Goal: Task Accomplishment & Management: Complete application form

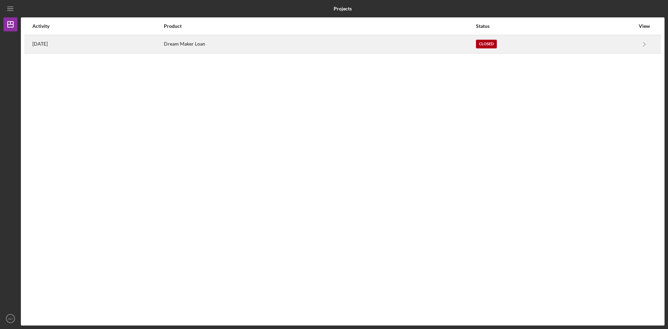
click at [56, 49] on div "[DATE]" at bounding box center [97, 43] width 131 height 17
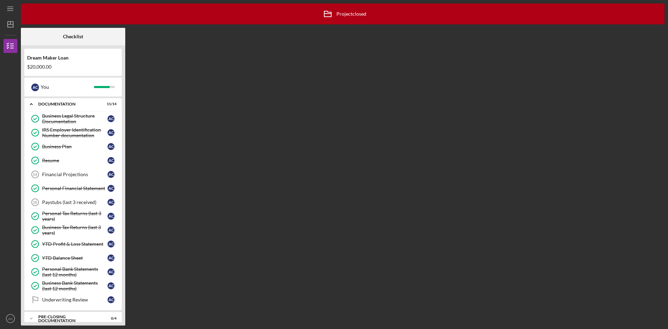
scroll to position [24, 0]
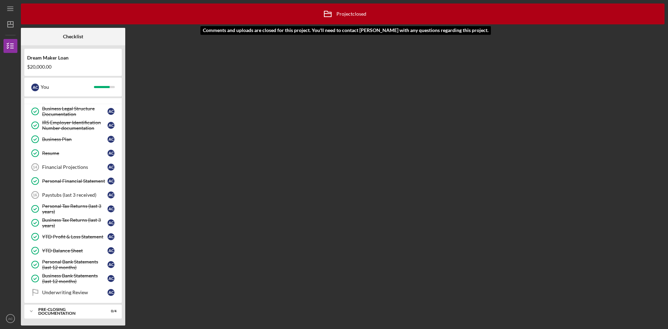
click at [339, 13] on div "Icon/Archived Project closed Icon/Info" at bounding box center [342, 13] width 47 height 17
click at [79, 112] on div "Business Legal Structure Documentation" at bounding box center [74, 111] width 65 height 11
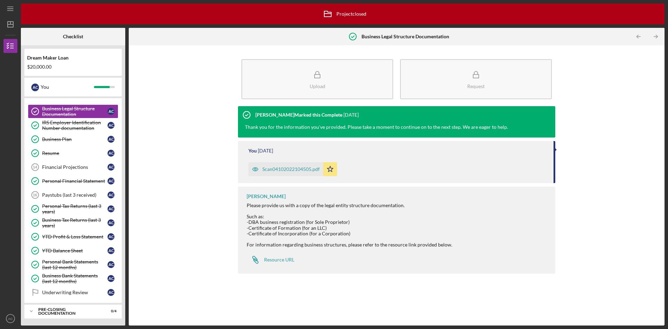
click at [289, 172] on div "Scan04102022104505.pdf" at bounding box center [290, 169] width 57 height 6
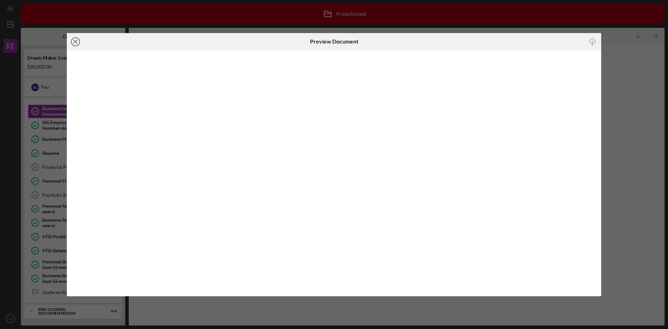
click at [78, 44] on icon "Icon/Close" at bounding box center [75, 41] width 17 height 17
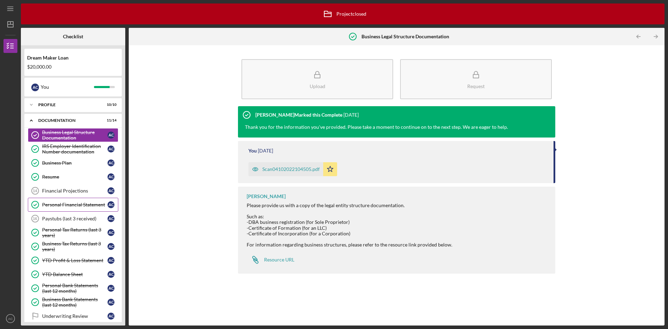
scroll to position [24, 0]
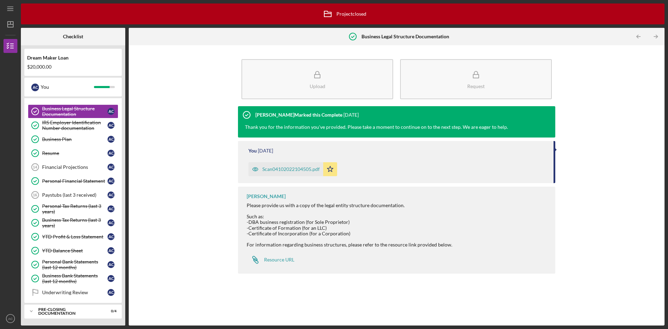
click at [44, 65] on div "$20,000.00" at bounding box center [73, 67] width 92 height 6
click at [45, 65] on div "$20,000.00" at bounding box center [73, 67] width 92 height 6
click at [6, 318] on circle "button" at bounding box center [10, 318] width 8 height 8
click at [10, 319] on text "AC" at bounding box center [10, 319] width 5 height 4
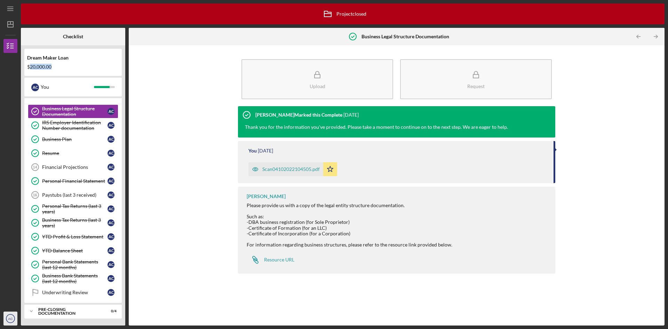
click at [10, 319] on text "AC" at bounding box center [10, 319] width 5 height 4
click at [158, 242] on div "Upload Request [PERSON_NAME] Marked this Complete [DATE] Thank you for the info…" at bounding box center [396, 185] width 529 height 273
click at [31, 311] on icon "Icon/Expander" at bounding box center [31, 311] width 14 height 14
click at [31, 311] on polyline at bounding box center [31, 311] width 2 height 1
click at [29, 309] on icon "Icon/Expander" at bounding box center [31, 311] width 14 height 14
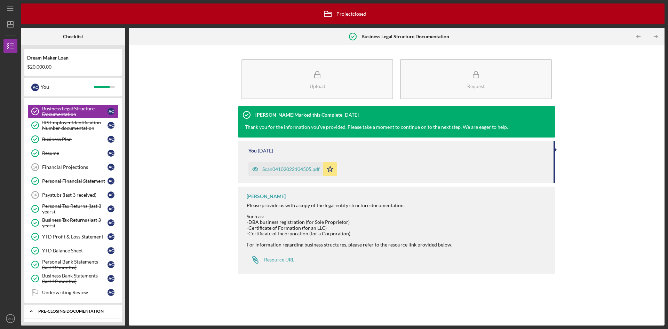
click at [58, 308] on div "Icon/Expander Pre-Closing Documentation 0 / 4" at bounding box center [72, 311] width 97 height 14
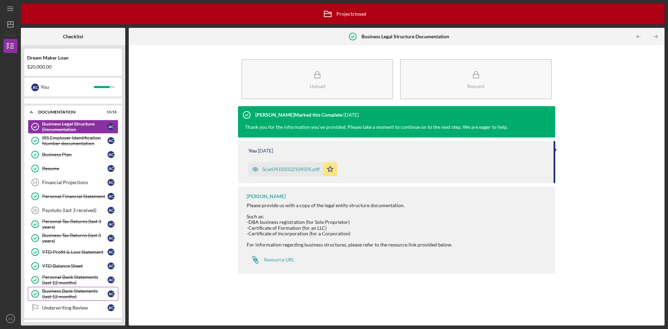
scroll to position [0, 0]
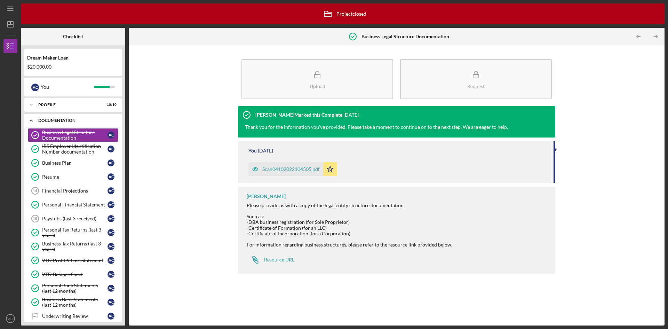
click at [30, 119] on icon "Icon/Expander" at bounding box center [31, 120] width 14 height 14
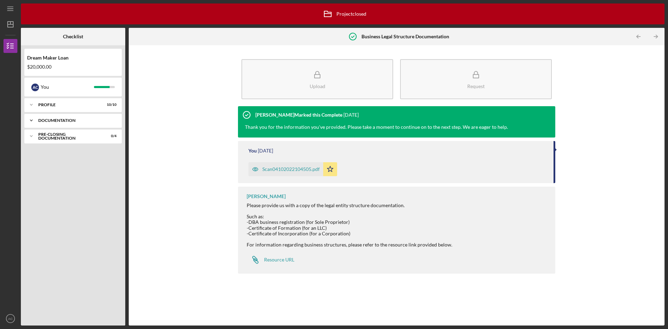
click at [31, 119] on icon "Icon/Expander" at bounding box center [31, 120] width 14 height 14
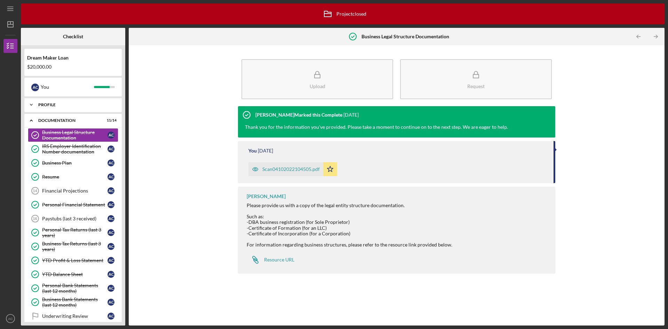
click at [30, 104] on icon "Icon/Expander" at bounding box center [31, 105] width 14 height 14
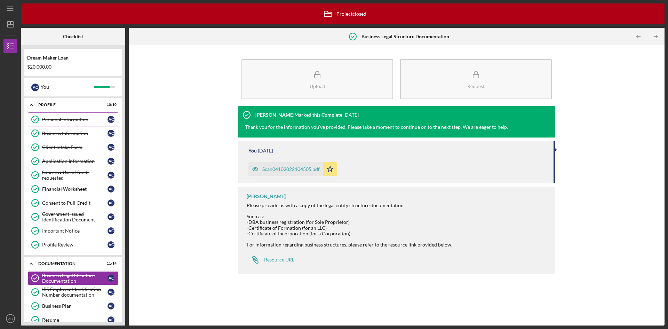
click at [69, 119] on div "Personal Information" at bounding box center [74, 120] width 65 height 6
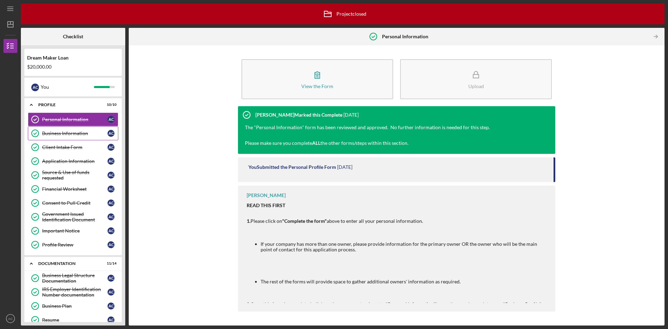
click at [69, 131] on div "Business Information" at bounding box center [74, 134] width 65 height 6
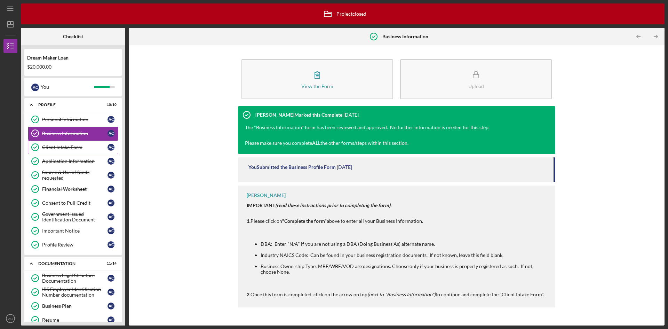
click at [68, 147] on div "Client Intake Form" at bounding box center [74, 147] width 65 height 6
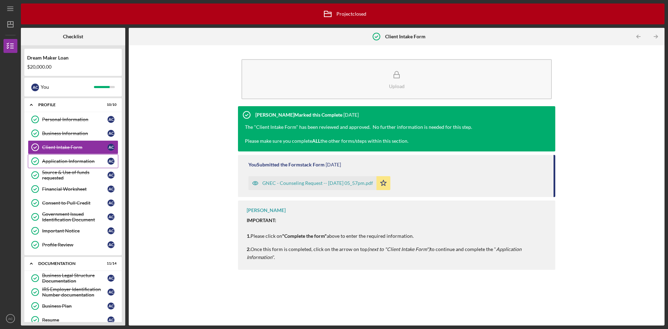
click at [71, 163] on div "Application Information" at bounding box center [74, 161] width 65 height 6
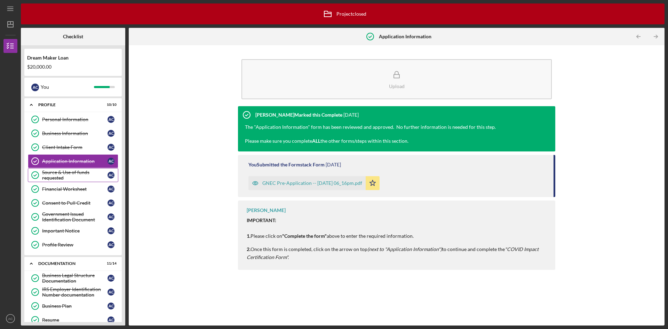
click at [71, 173] on div "Source & Use of funds requested" at bounding box center [74, 174] width 65 height 11
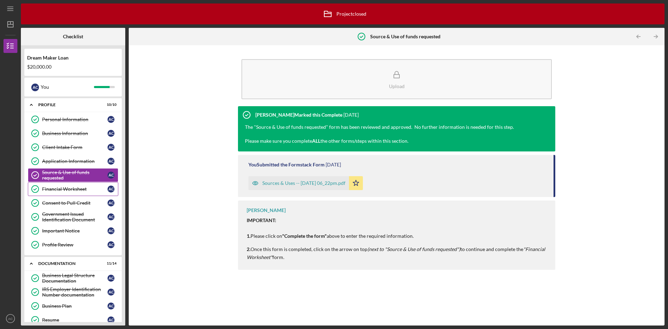
click at [69, 189] on div "Financial Worksheet" at bounding box center [74, 189] width 65 height 6
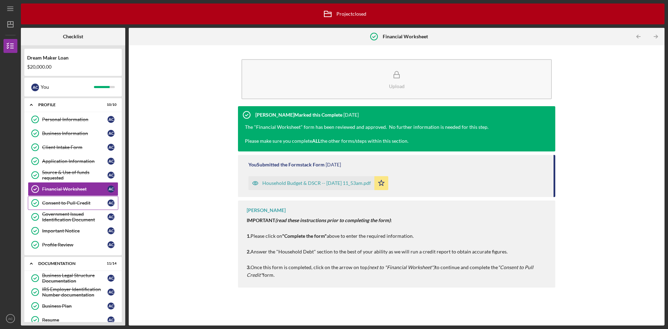
click at [67, 202] on div "Consent to Pull Credit" at bounding box center [74, 203] width 65 height 6
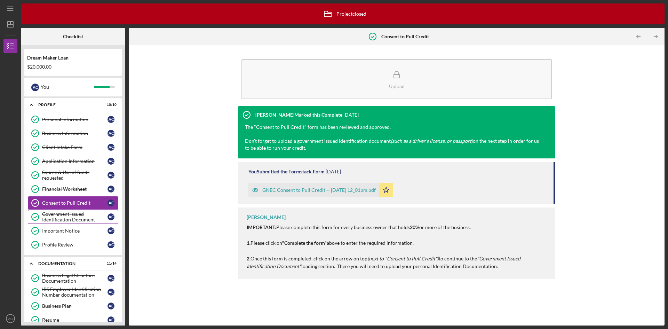
click at [67, 214] on div "Government Issued Identification Document" at bounding box center [74, 216] width 65 height 11
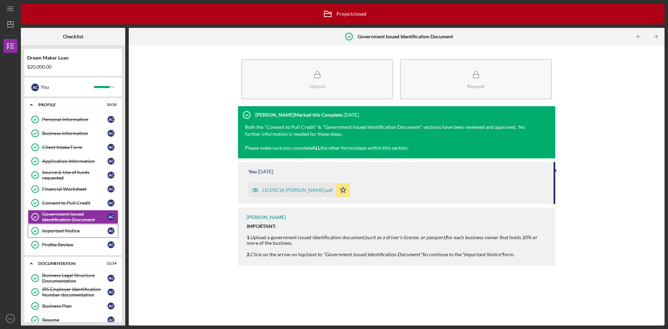
click at [66, 226] on link "Important Notice Important Notice A C" at bounding box center [73, 231] width 90 height 14
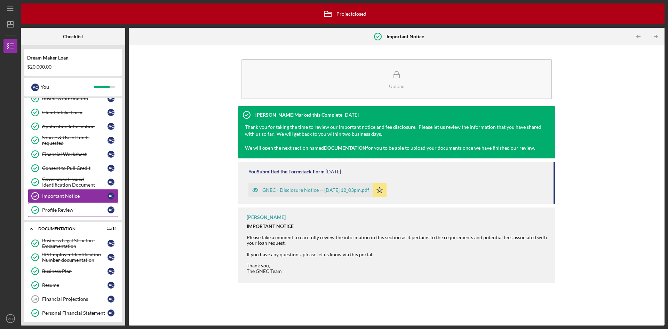
click at [66, 209] on div "Profile Review" at bounding box center [74, 210] width 65 height 6
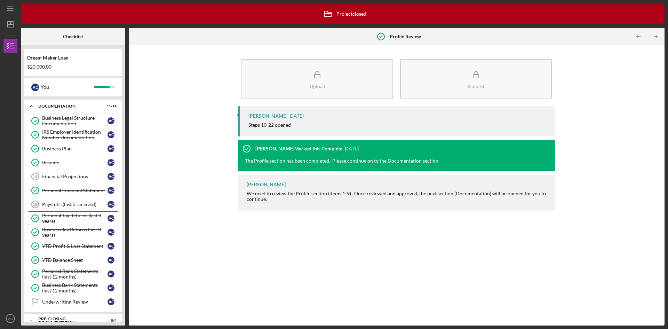
scroll to position [167, 0]
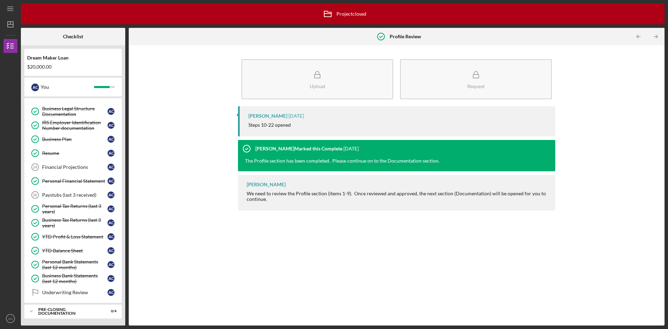
click at [59, 58] on div "Dream Maker Loan" at bounding box center [73, 58] width 92 height 6
click at [89, 71] on div "Dream Maker Loan $20,000.00" at bounding box center [72, 62] width 97 height 20
click at [33, 311] on icon "Icon/Expander" at bounding box center [31, 311] width 14 height 14
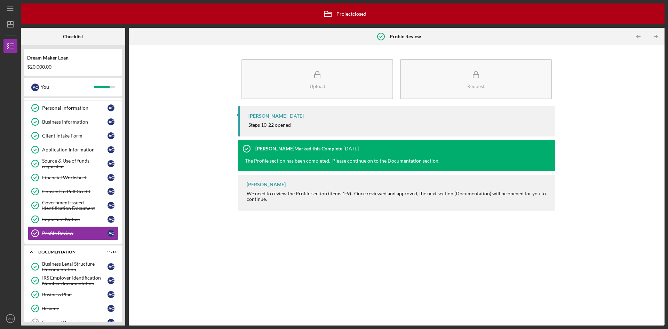
scroll to position [0, 0]
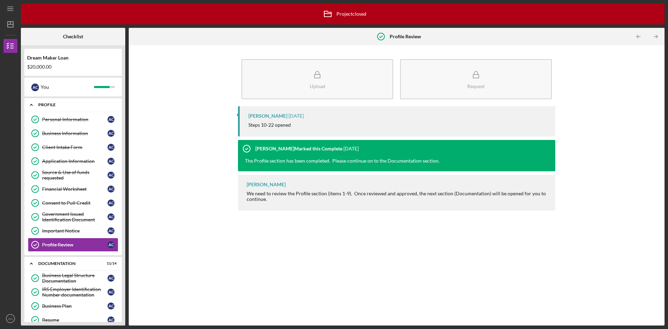
click at [61, 102] on div "Icon/Expander Profile 10 / 10" at bounding box center [72, 105] width 97 height 14
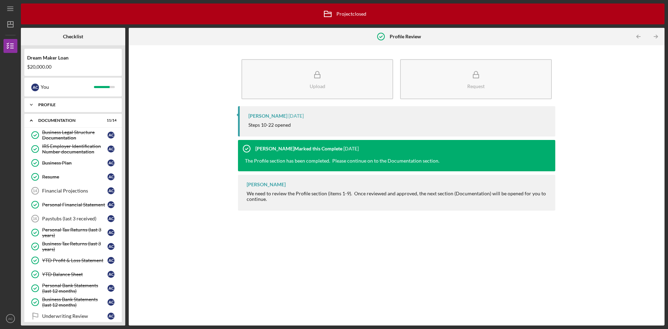
click at [61, 102] on div "Icon/Expander Profile 10 / 10" at bounding box center [72, 105] width 97 height 14
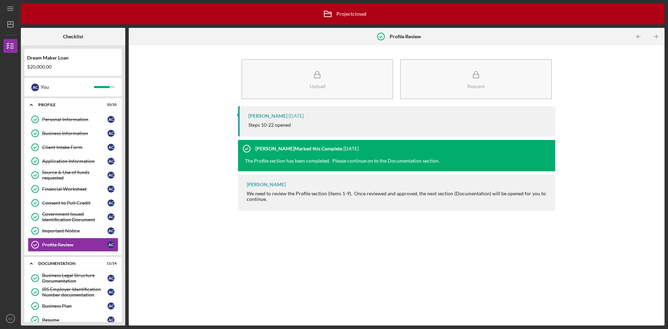
click at [344, 245] on div "[PERSON_NAME] [DATE] Steps 10-22 opened [PERSON_NAME] Marked this Complete [DAT…" at bounding box center [396, 210] width 317 height 209
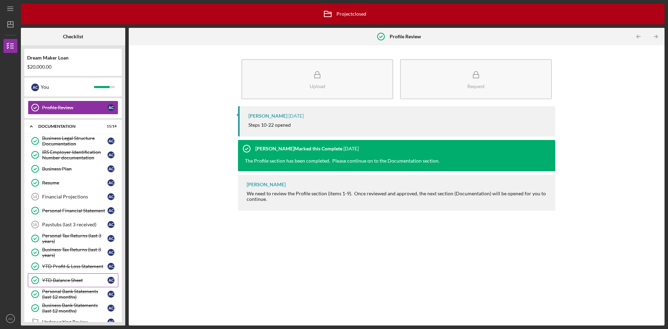
scroll to position [167, 0]
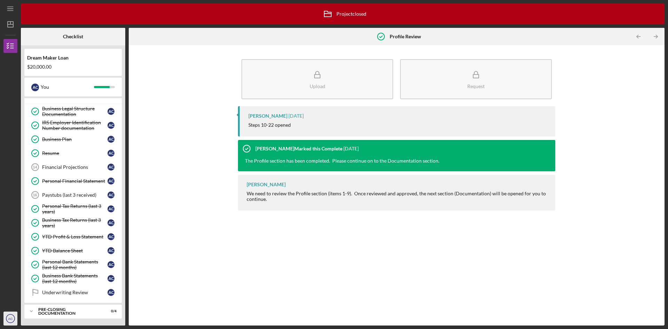
click at [7, 320] on icon "AC" at bounding box center [10, 318] width 14 height 17
click at [17, 301] on link "Logout" at bounding box center [42, 302] width 77 height 14
